Goal: Check status: Check status

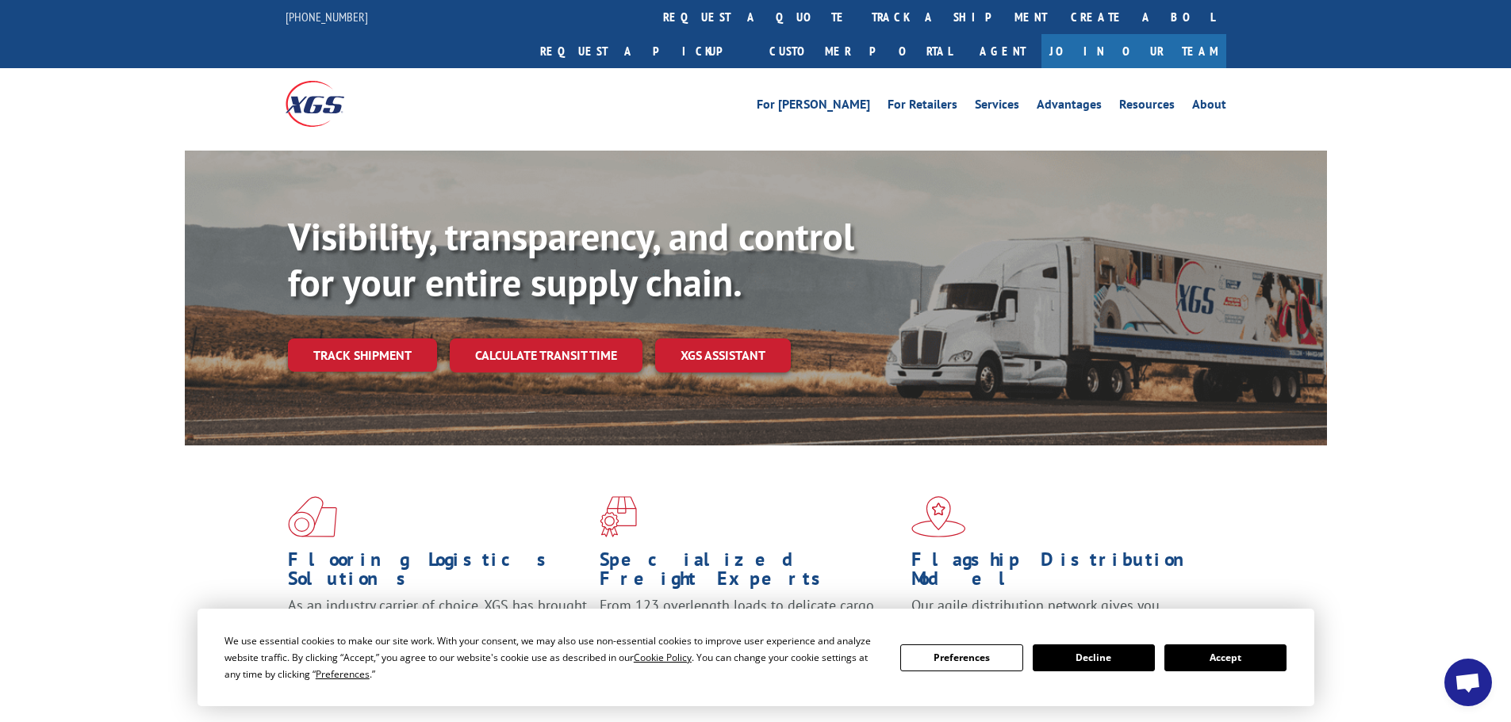
click at [1223, 661] on button "Accept" at bounding box center [1225, 658] width 122 height 27
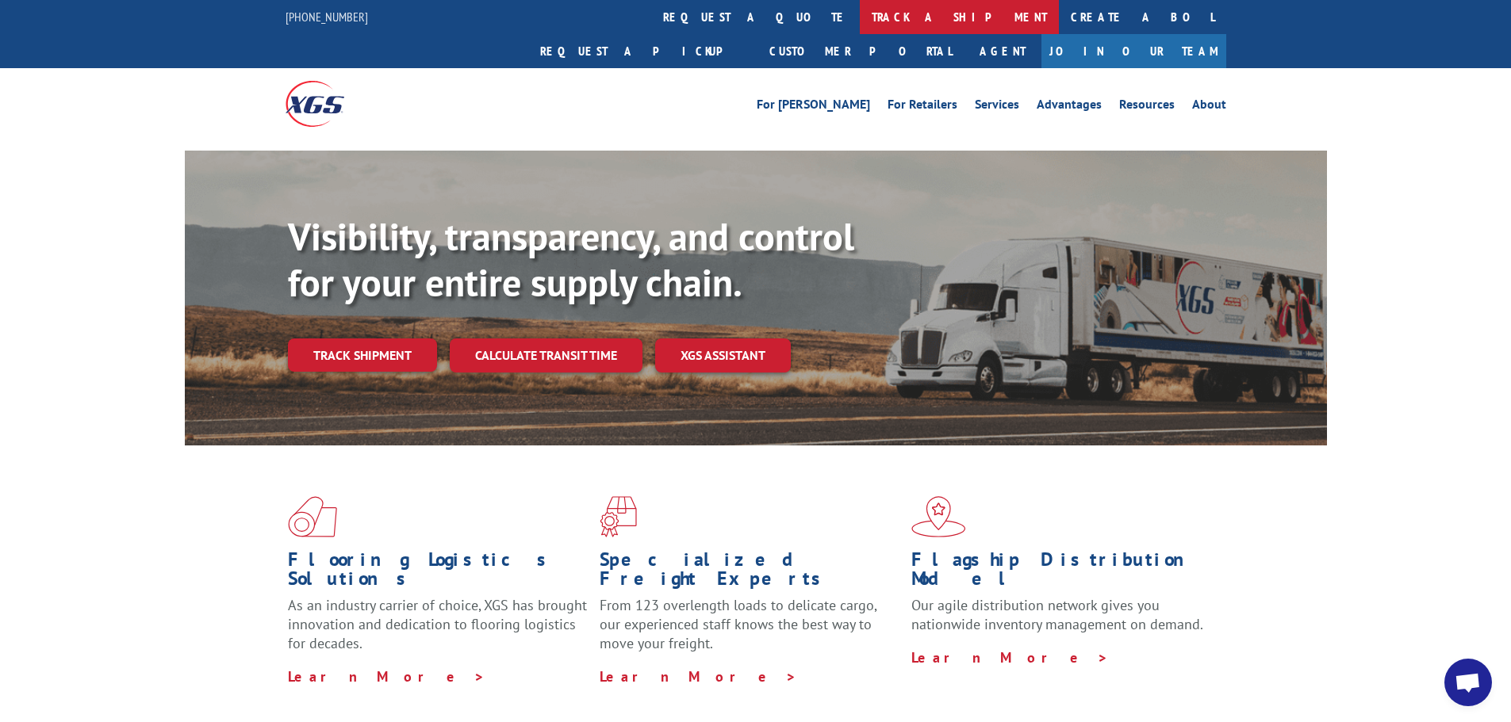
click at [860, 16] on link "track a shipment" at bounding box center [959, 17] width 199 height 34
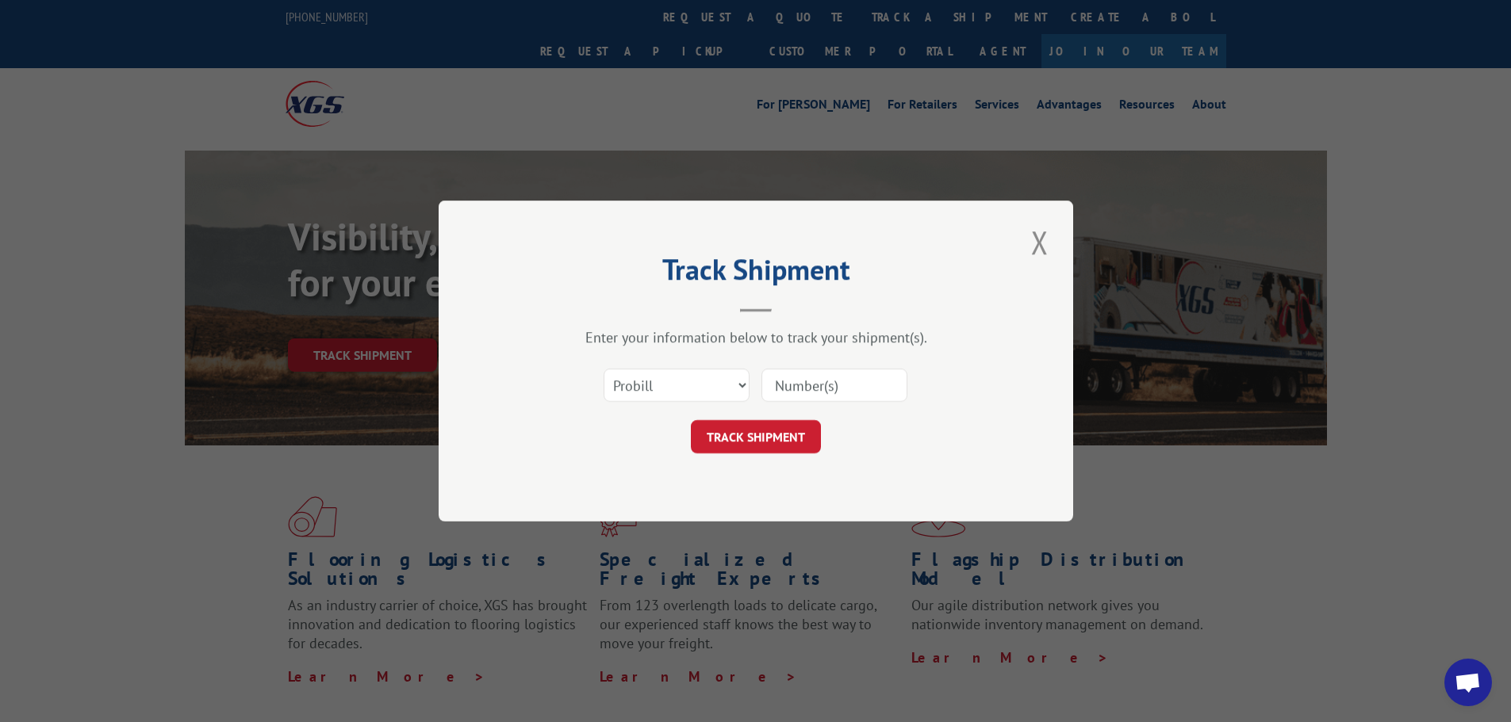
paste input "17224798"
type input "17224798"
click at [768, 440] on button "TRACK SHIPMENT" at bounding box center [756, 436] width 130 height 33
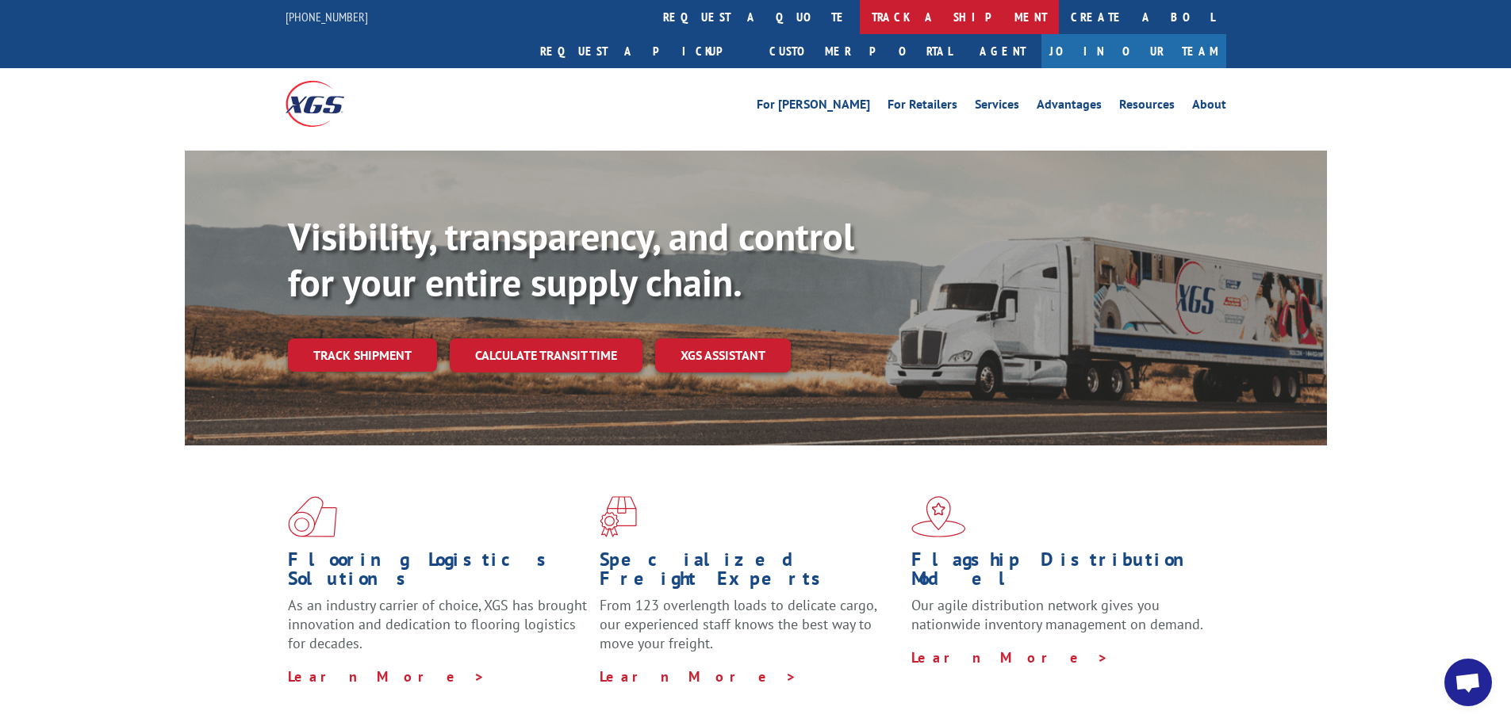
click at [860, 10] on link "track a shipment" at bounding box center [959, 17] width 199 height 34
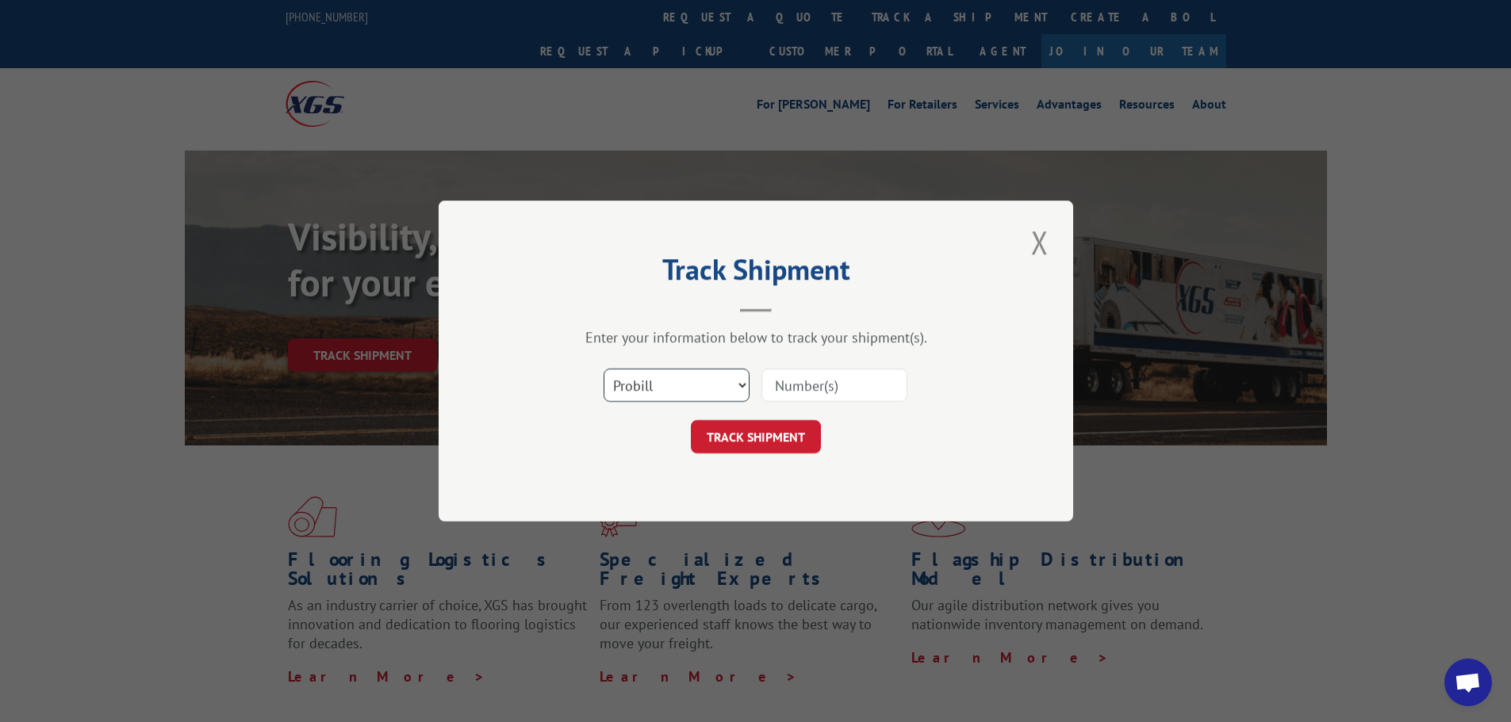
click at [665, 386] on select "Select category... Probill BOL PO" at bounding box center [676, 385] width 146 height 33
select select "po"
click at [603, 369] on select "Select category... Probill BOL PO" at bounding box center [676, 385] width 146 height 33
click at [783, 385] on input at bounding box center [834, 385] width 146 height 33
paste input "17522033"
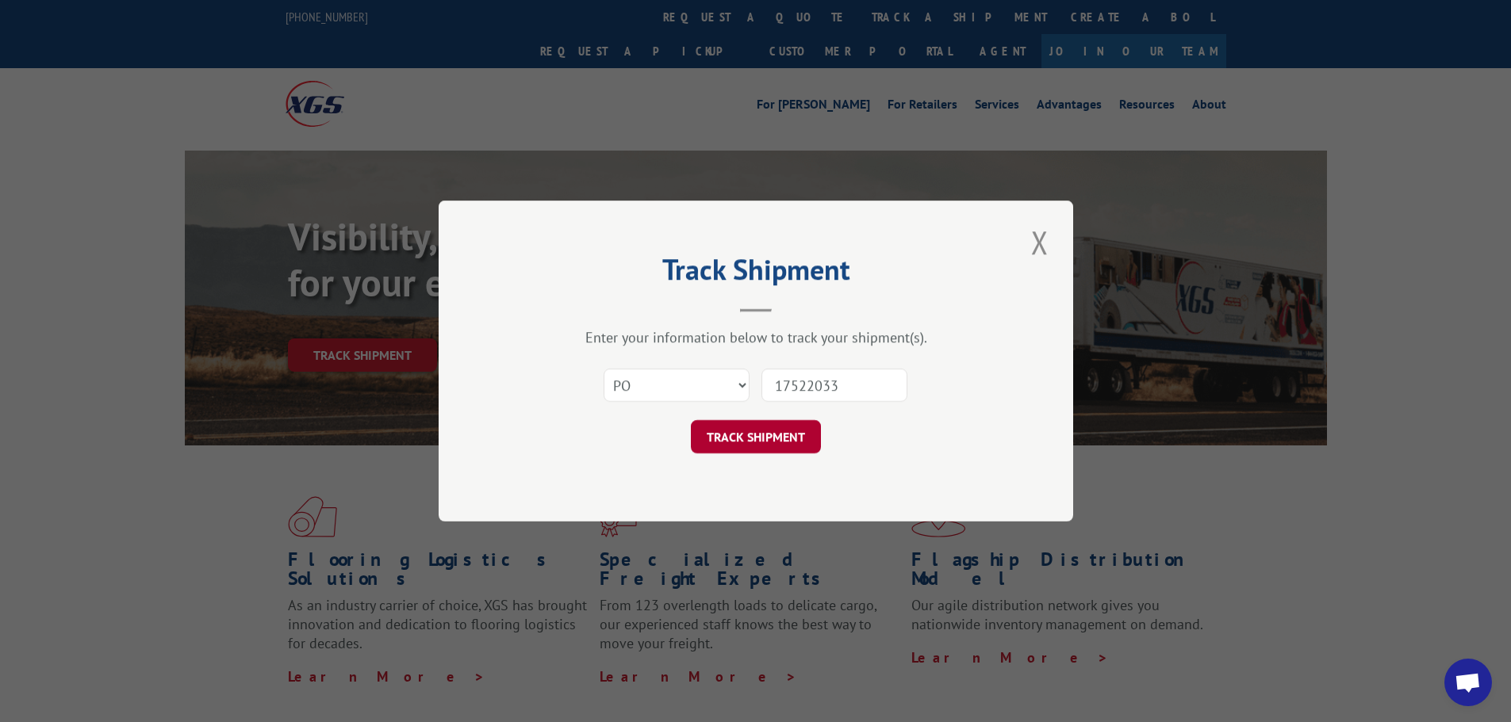
type input "17522033"
click at [750, 424] on button "TRACK SHIPMENT" at bounding box center [756, 436] width 130 height 33
